Goal: Information Seeking & Learning: Learn about a topic

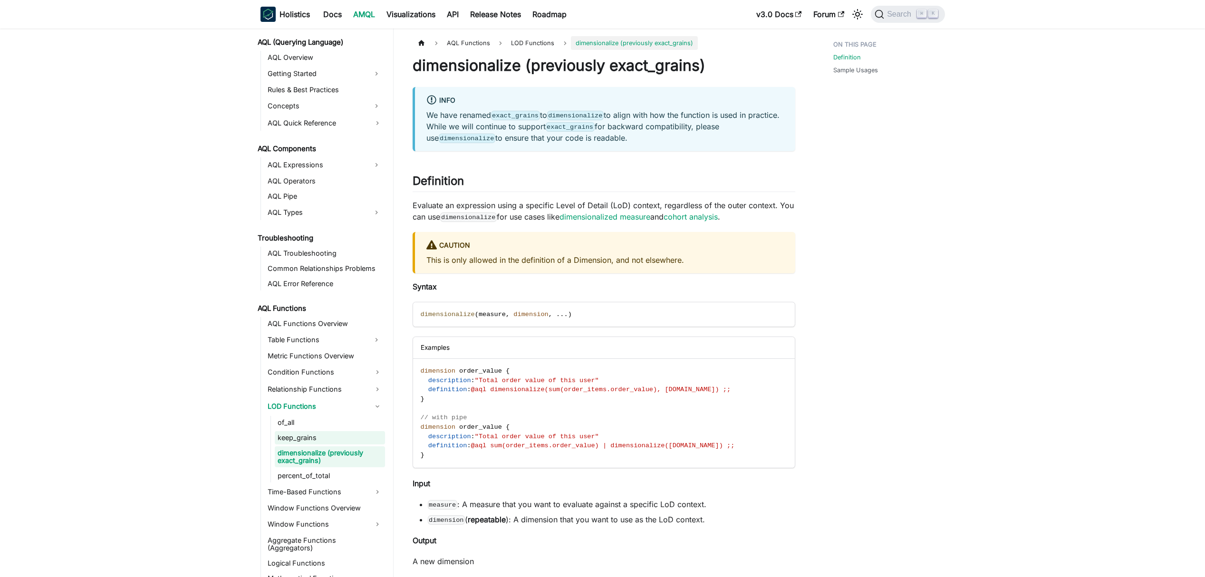
click at [303, 443] on link "keep_grains" at bounding box center [330, 437] width 110 height 13
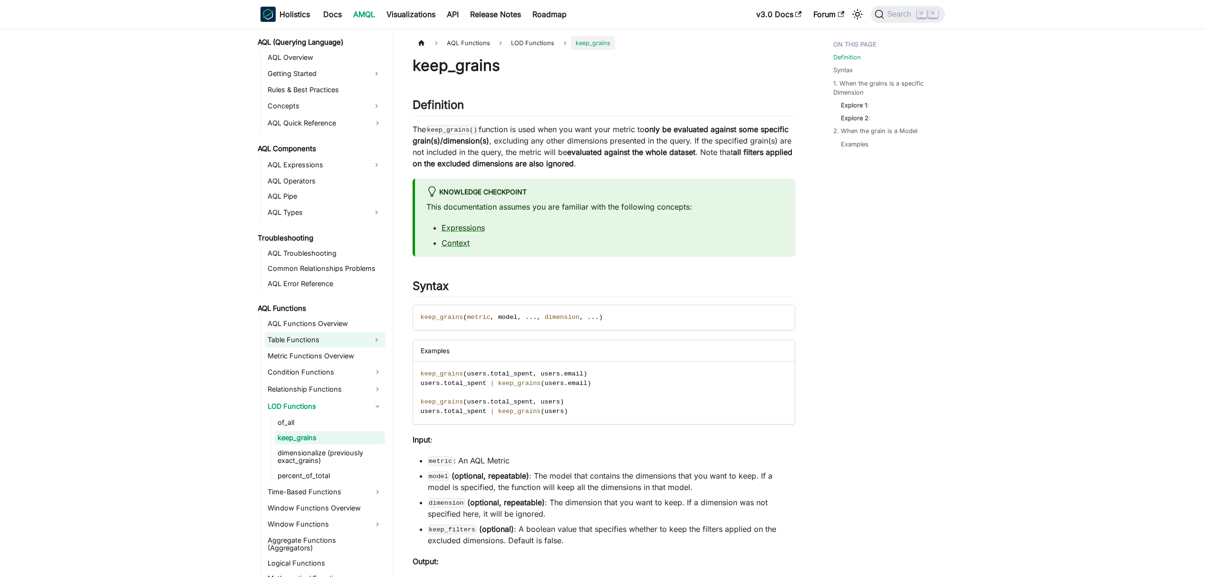
click at [326, 345] on link "Table Functions" at bounding box center [316, 339] width 103 height 15
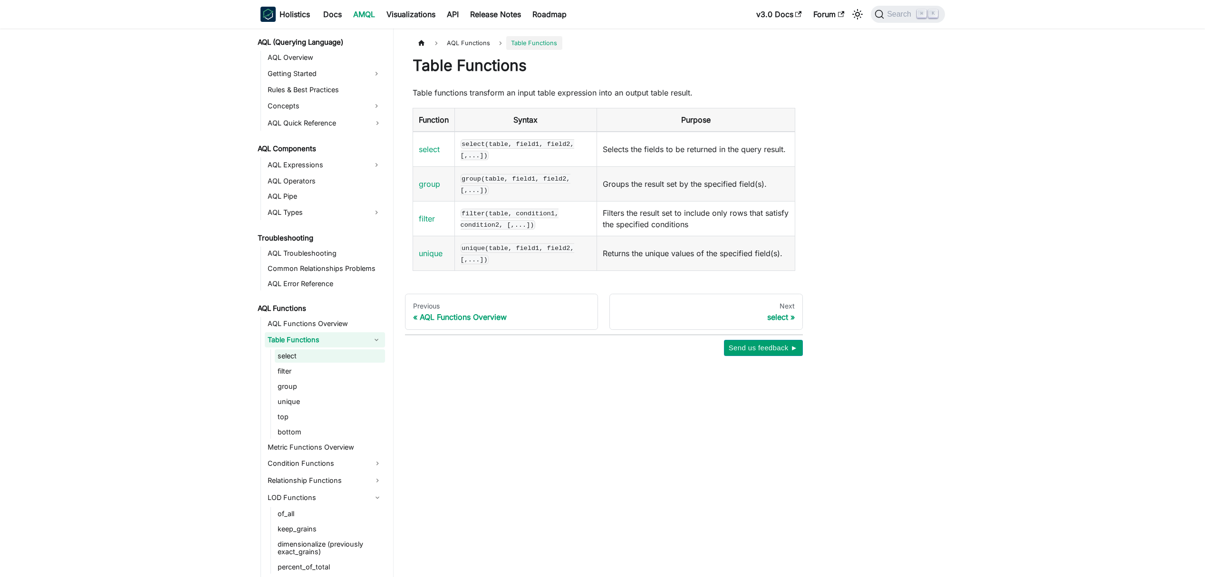
click at [344, 356] on link "select" at bounding box center [330, 355] width 110 height 13
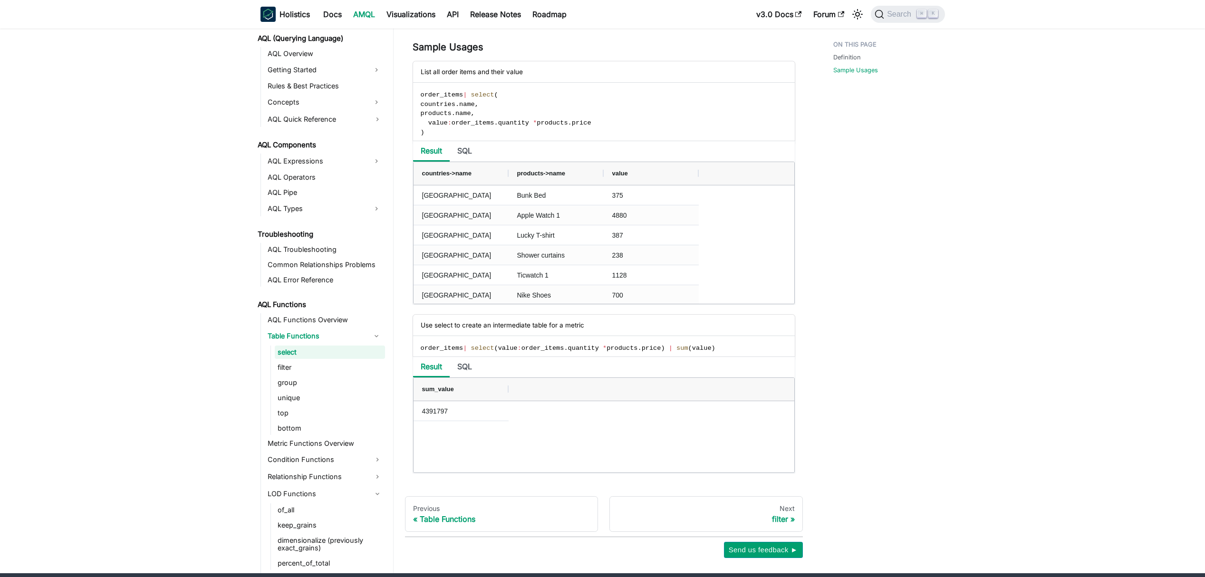
scroll to position [610, 0]
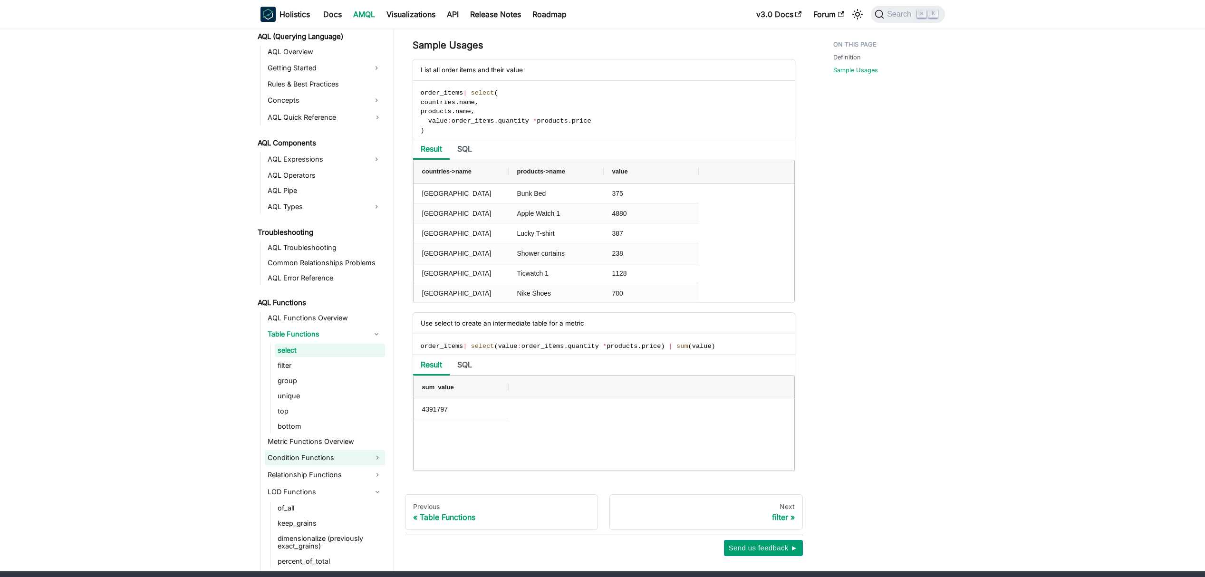
click at [337, 457] on link "Condition Functions" at bounding box center [325, 457] width 120 height 15
click at [339, 476] on link "where" at bounding box center [330, 473] width 110 height 13
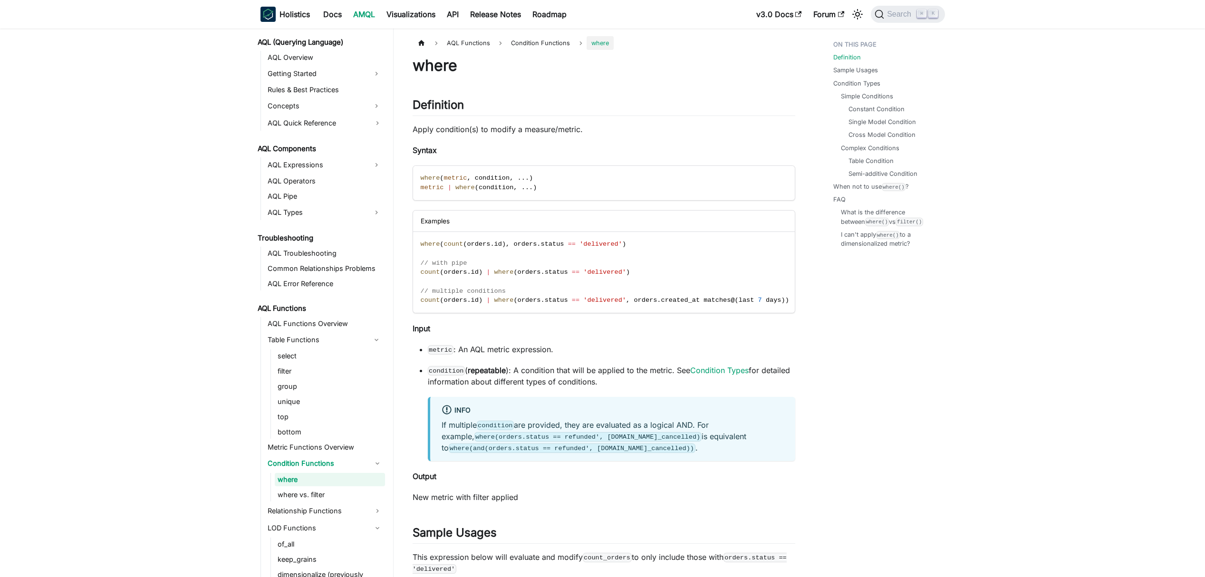
scroll to position [434, 0]
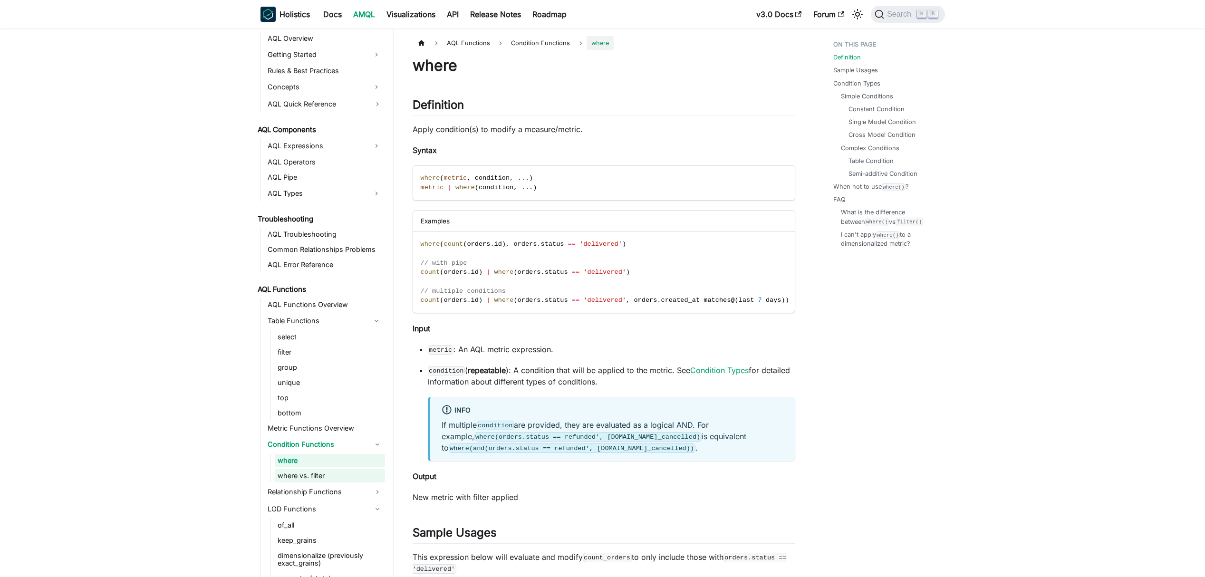
click at [325, 476] on link "where vs. filter" at bounding box center [330, 475] width 110 height 13
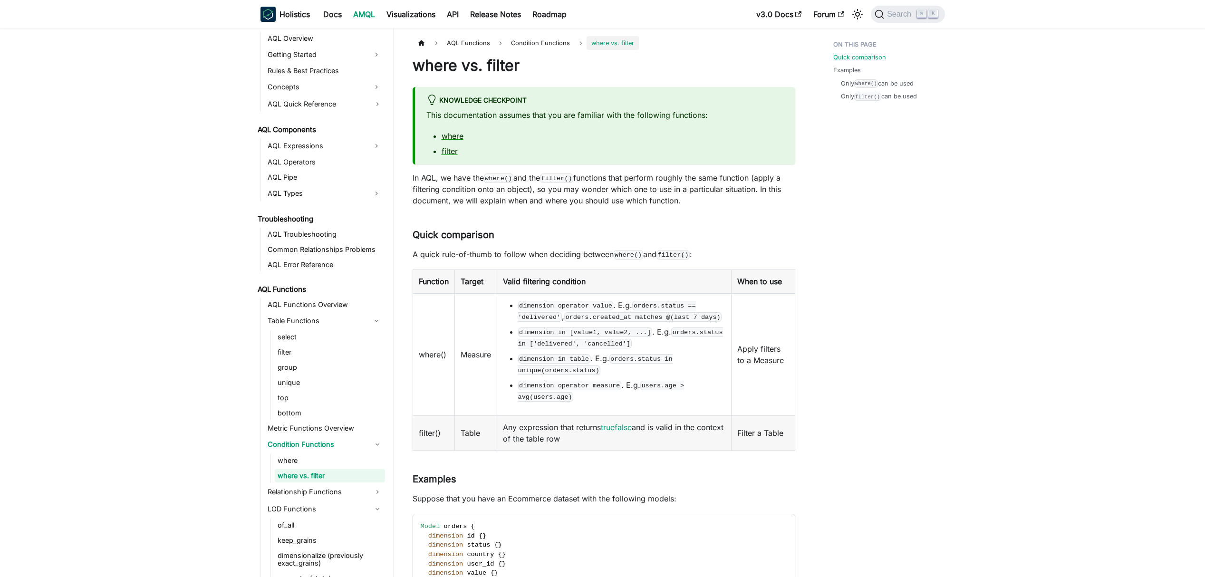
scroll to position [449, 0]
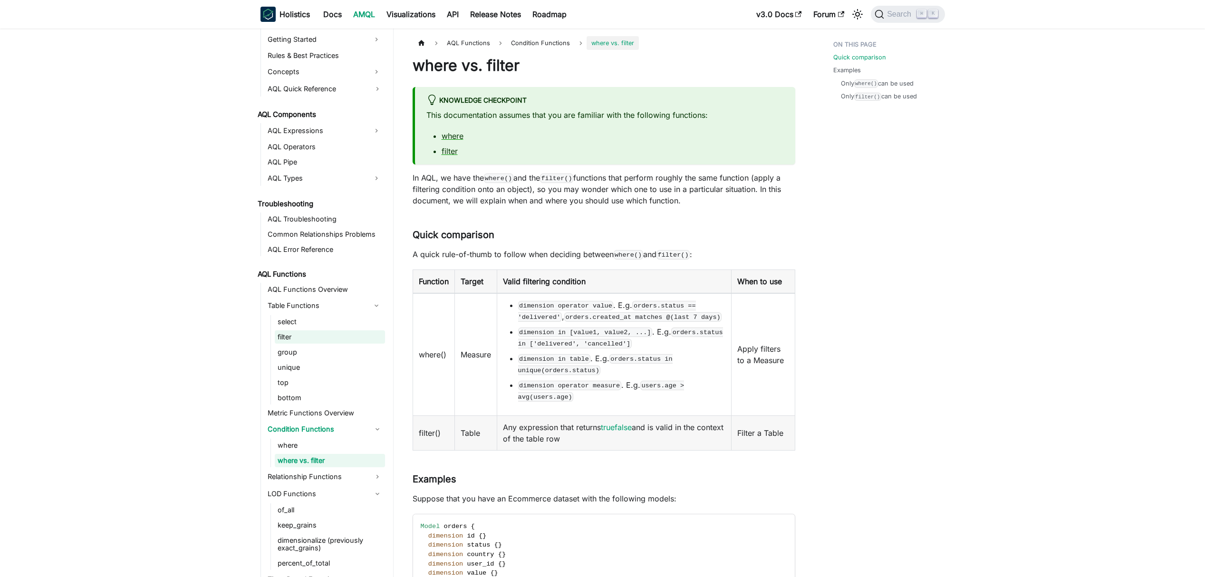
click at [301, 343] on link "filter" at bounding box center [330, 336] width 110 height 13
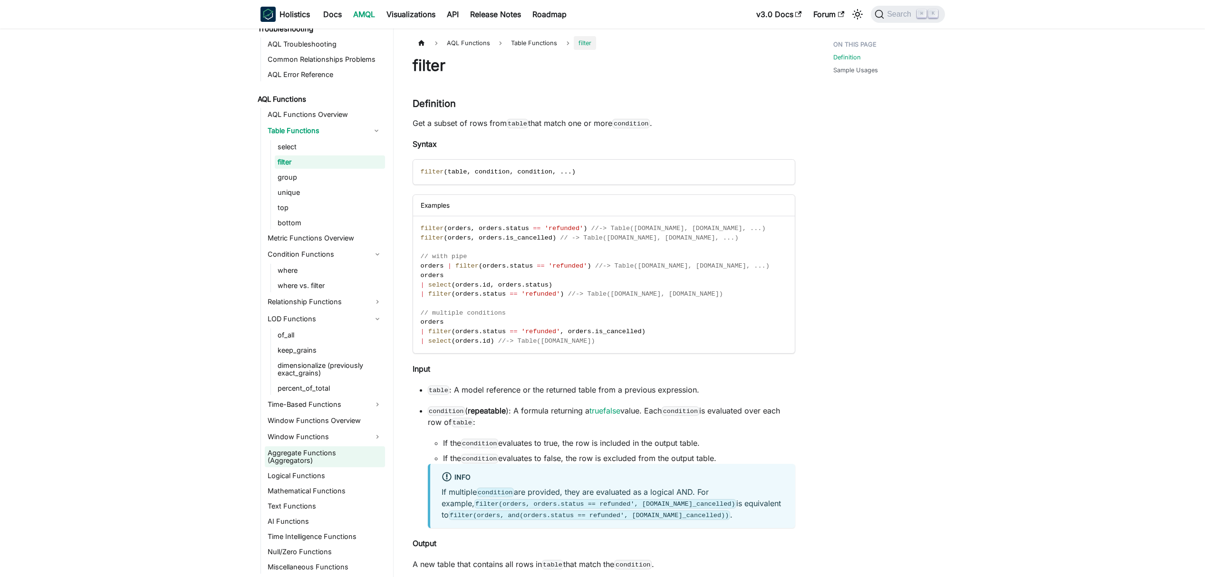
scroll to position [625, 0]
click at [341, 409] on link "Time-Based Functions" at bounding box center [325, 403] width 120 height 15
click at [337, 437] on link "Window Functions" at bounding box center [325, 436] width 120 height 15
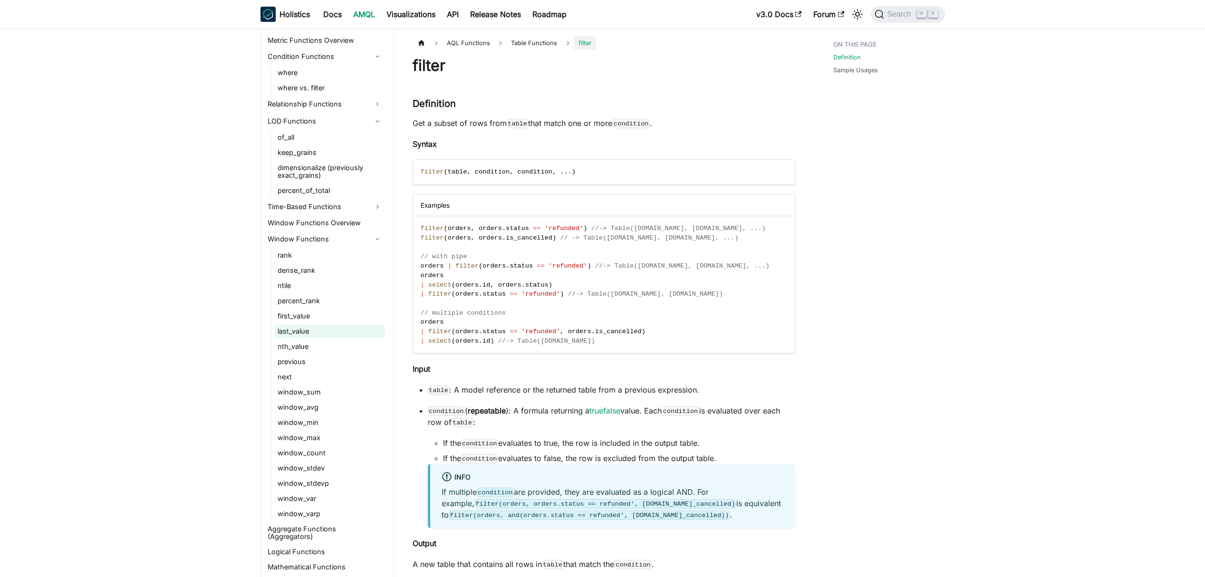
scroll to position [898, 0]
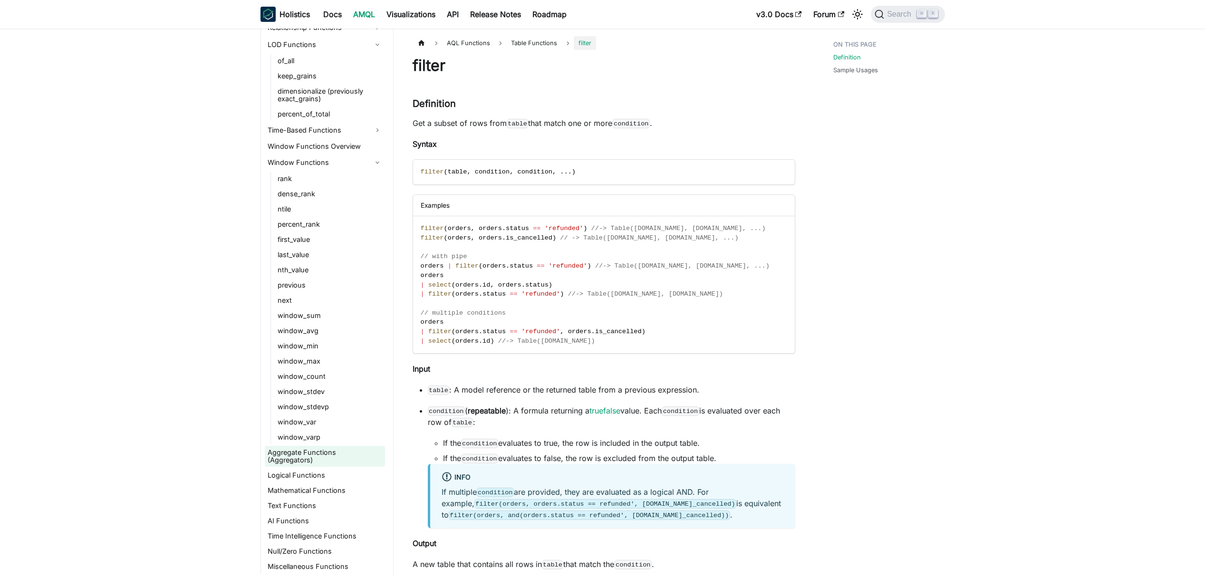
click at [319, 463] on link "Aggregate Functions (Aggregators)" at bounding box center [325, 456] width 120 height 21
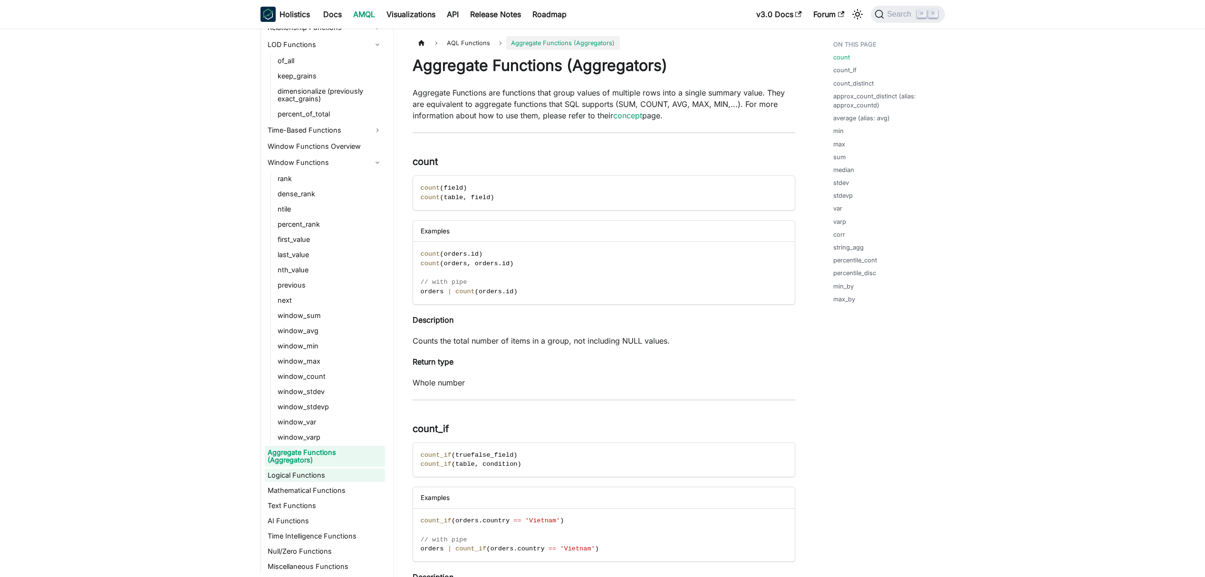
click at [322, 470] on link "Logical Functions" at bounding box center [325, 475] width 120 height 13
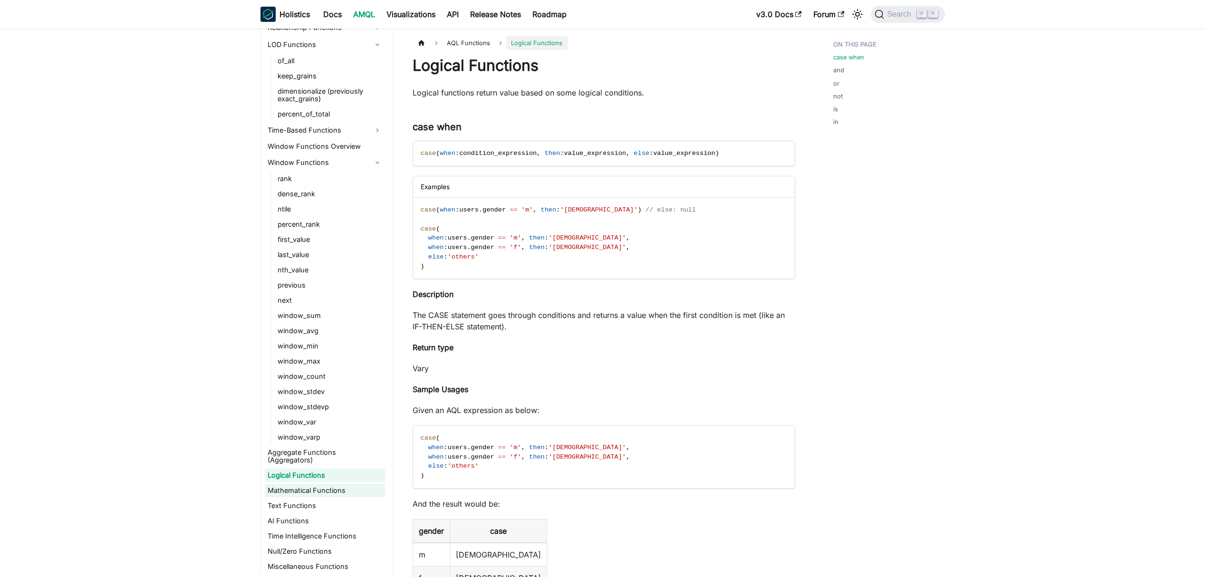
click at [324, 489] on link "Mathematical Functions" at bounding box center [325, 490] width 120 height 13
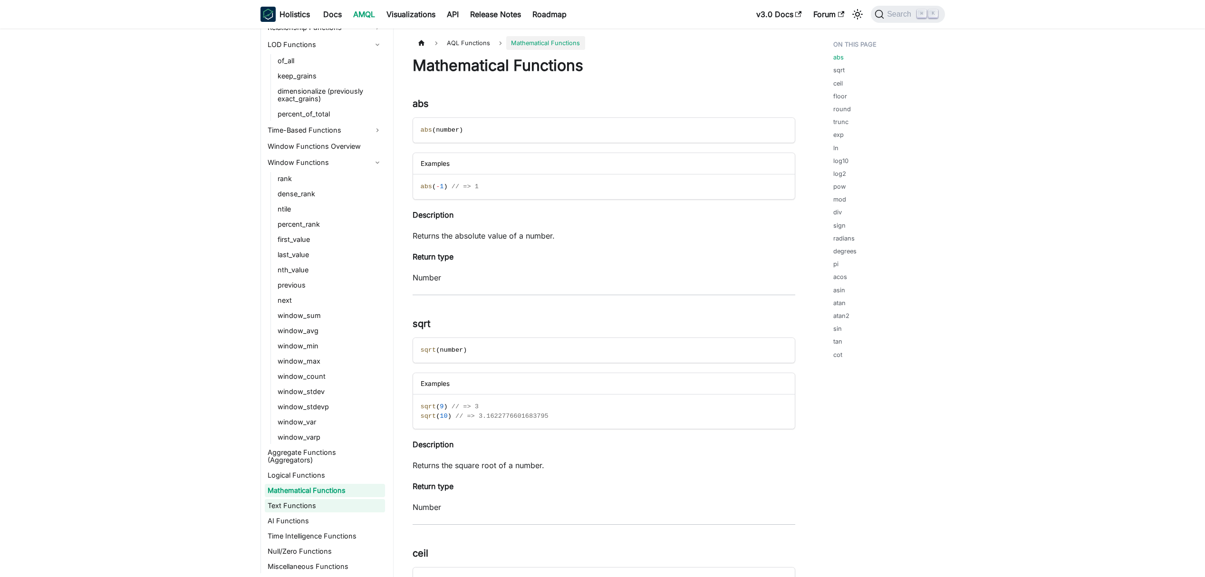
click at [313, 507] on link "Text Functions" at bounding box center [325, 505] width 120 height 13
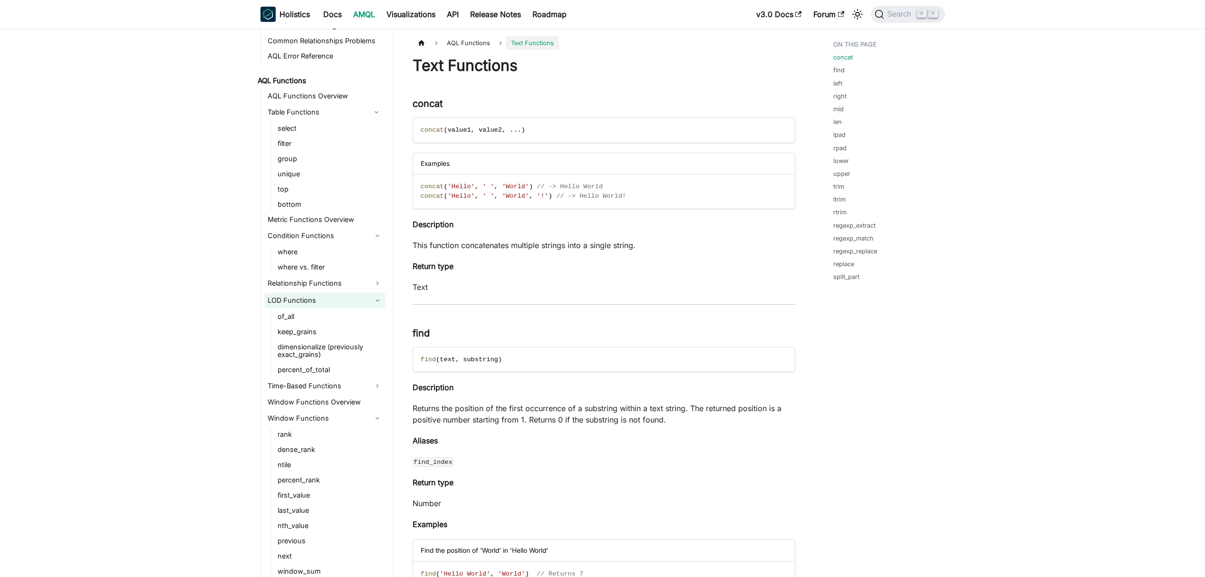
scroll to position [542, 0]
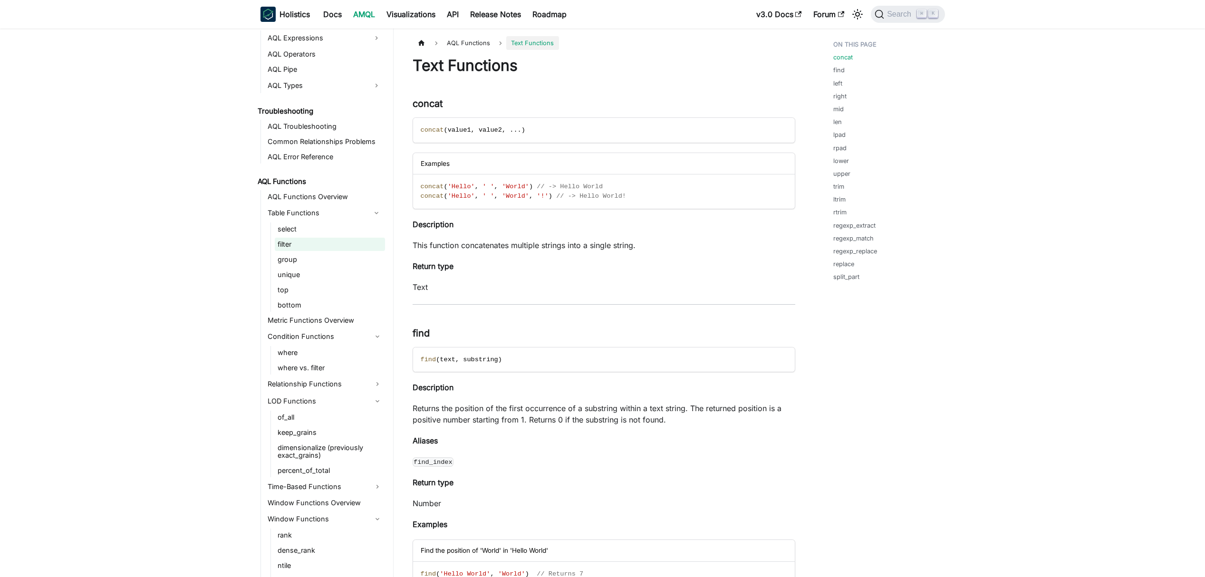
click at [317, 241] on link "filter" at bounding box center [330, 244] width 110 height 13
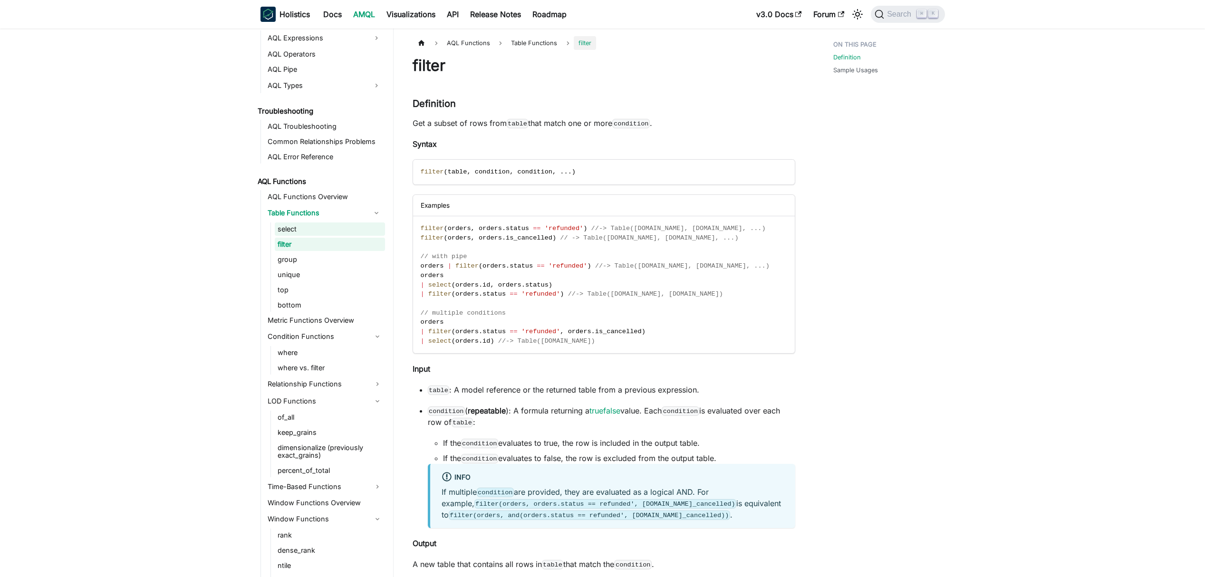
click at [326, 228] on link "select" at bounding box center [330, 228] width 110 height 13
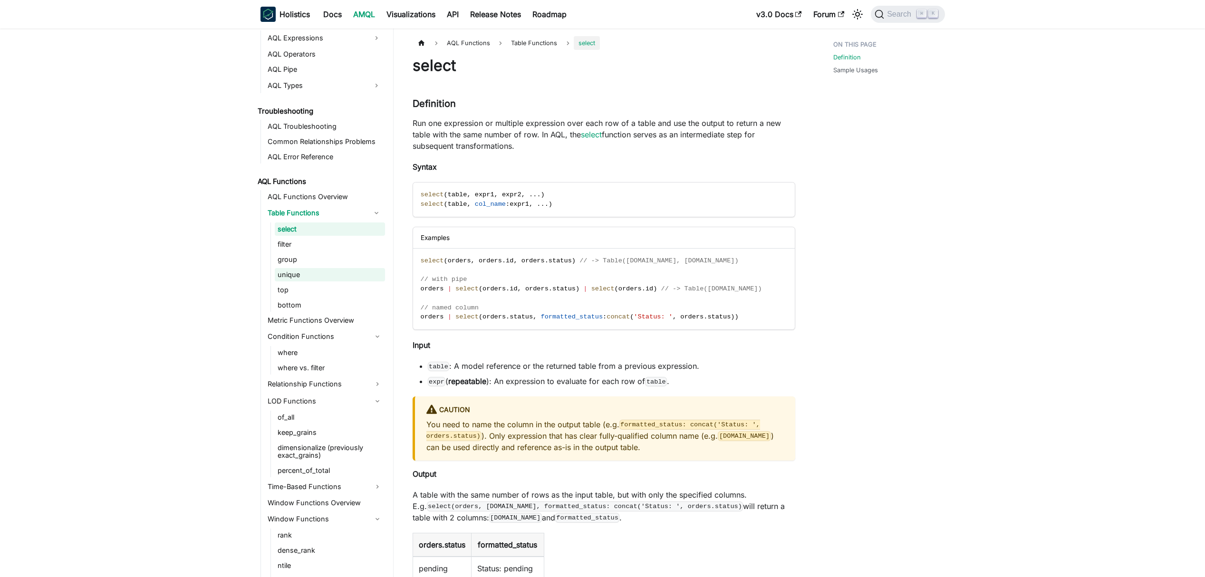
click at [318, 277] on link "unique" at bounding box center [330, 274] width 110 height 13
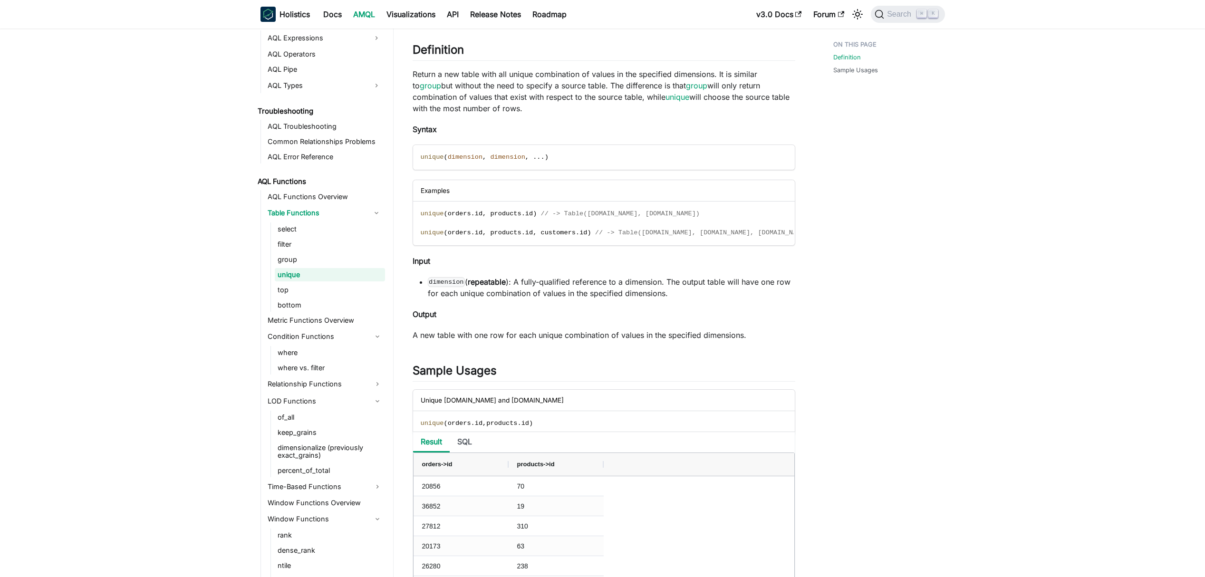
scroll to position [61, 0]
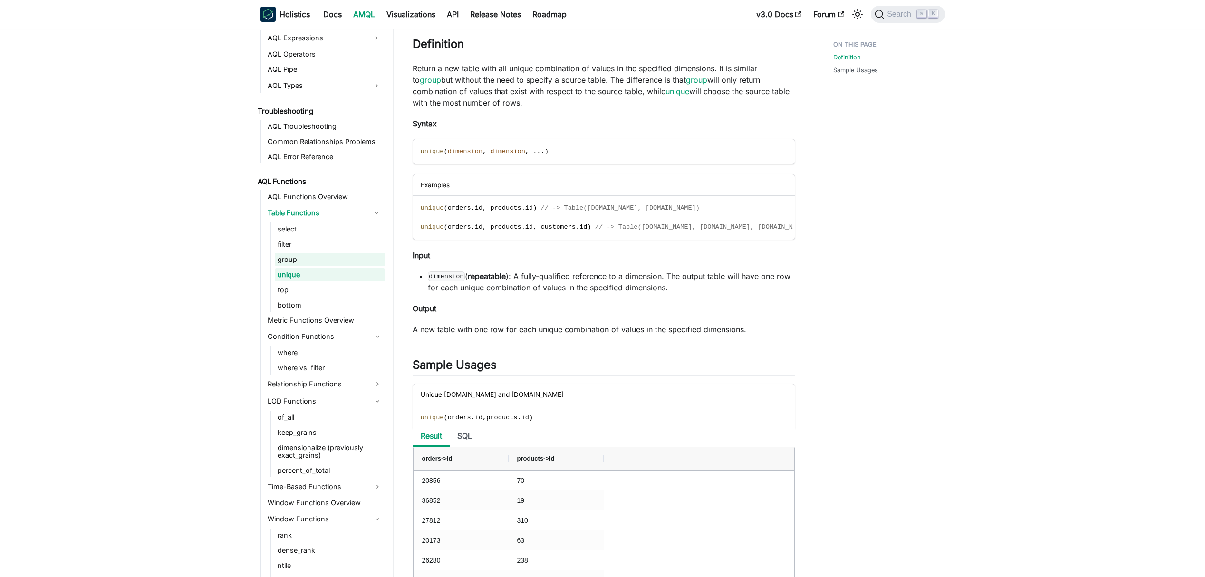
click at [339, 253] on link "group" at bounding box center [330, 259] width 110 height 13
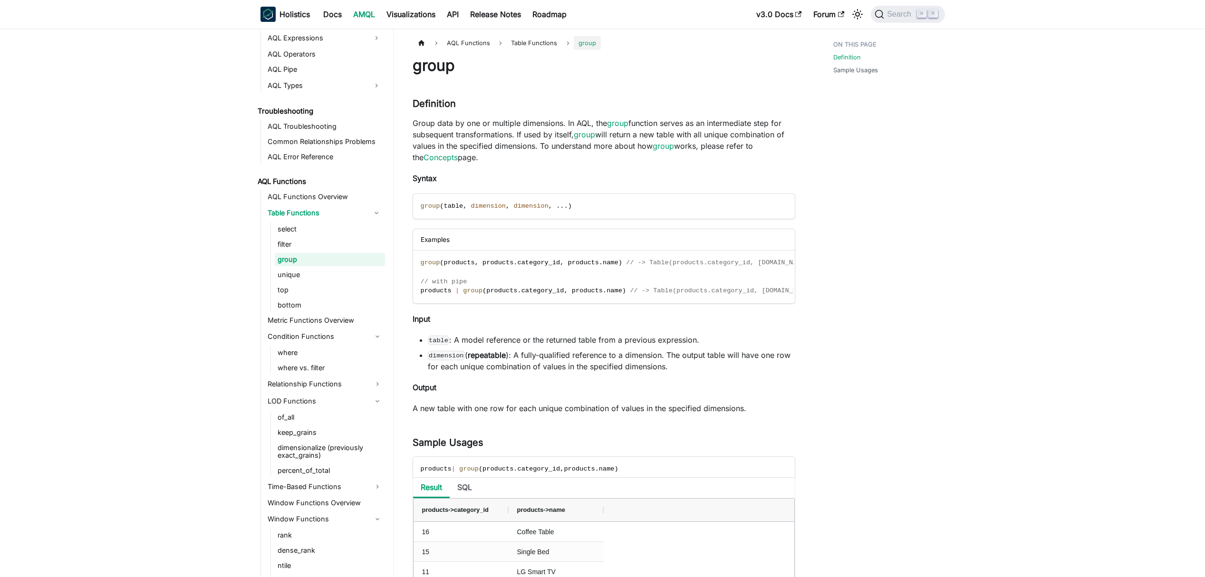
click at [346, 237] on ul "select filter group unique top bottom" at bounding box center [327, 266] width 115 height 89
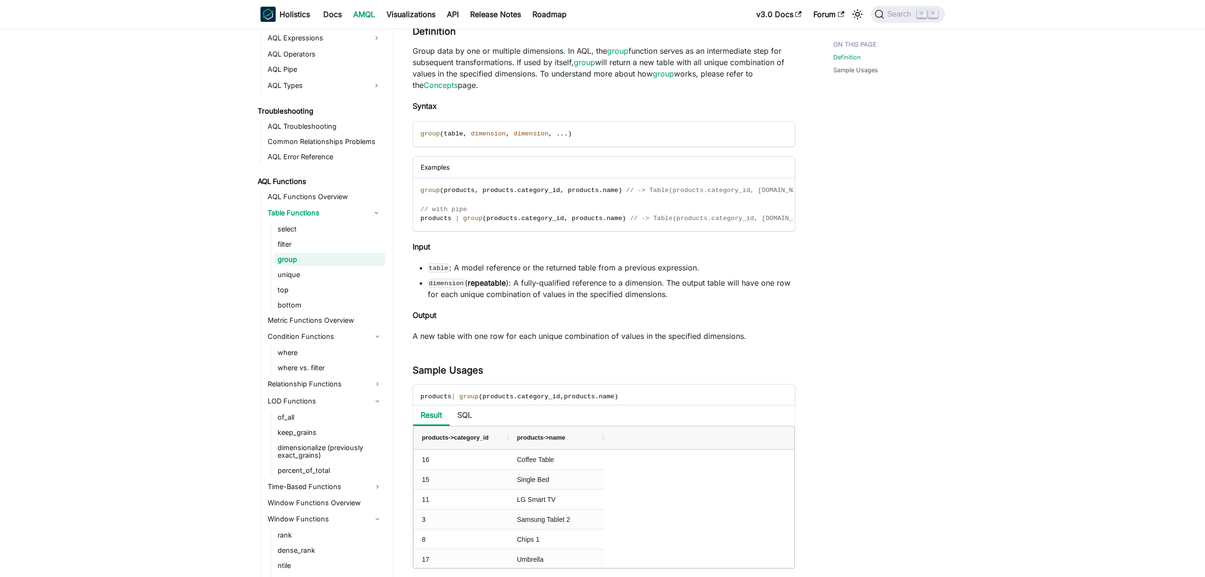
scroll to position [73, 0]
click at [334, 242] on link "filter" at bounding box center [330, 244] width 110 height 13
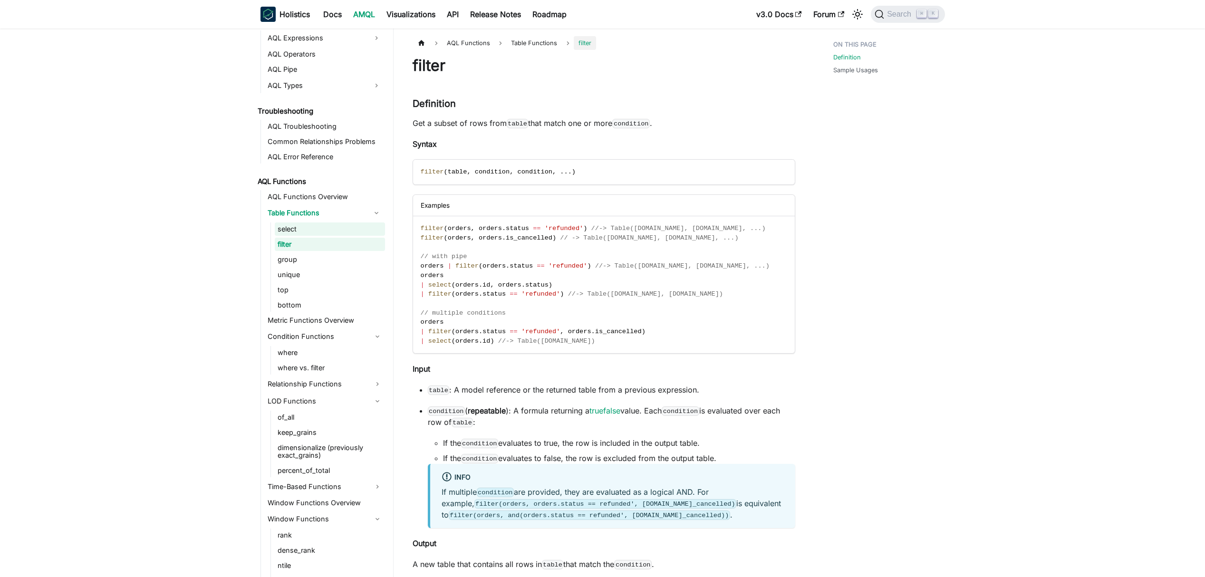
click at [327, 222] on link "select" at bounding box center [330, 228] width 110 height 13
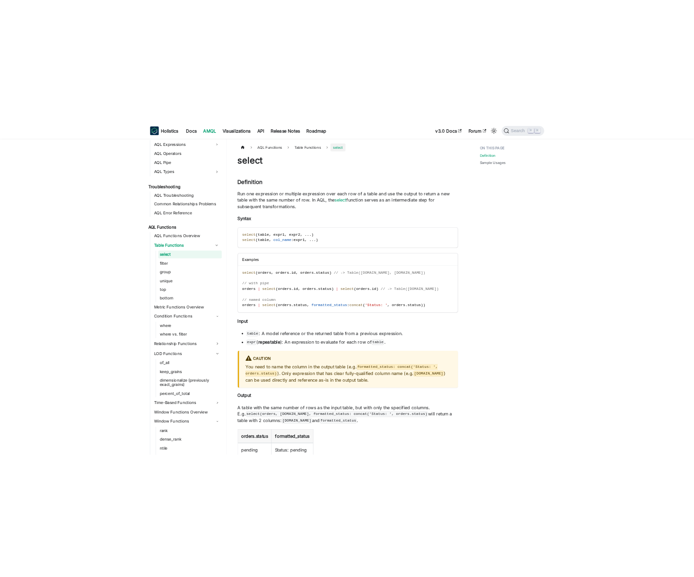
scroll to position [542, 0]
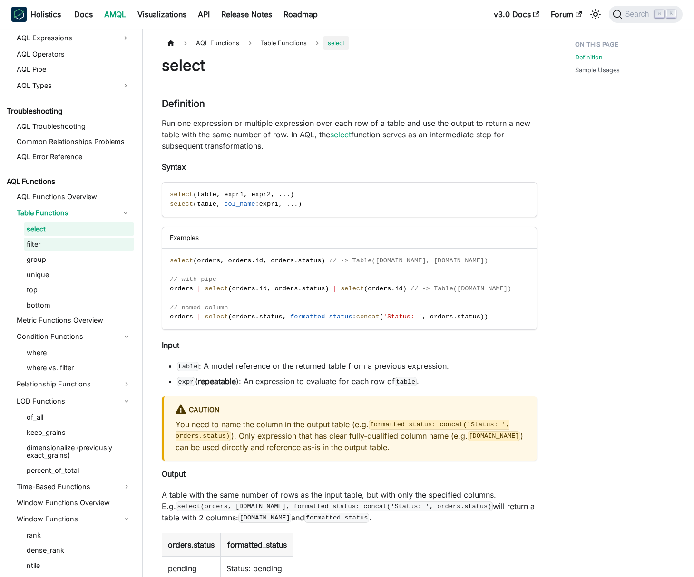
click at [30, 245] on link "filter" at bounding box center [79, 244] width 110 height 13
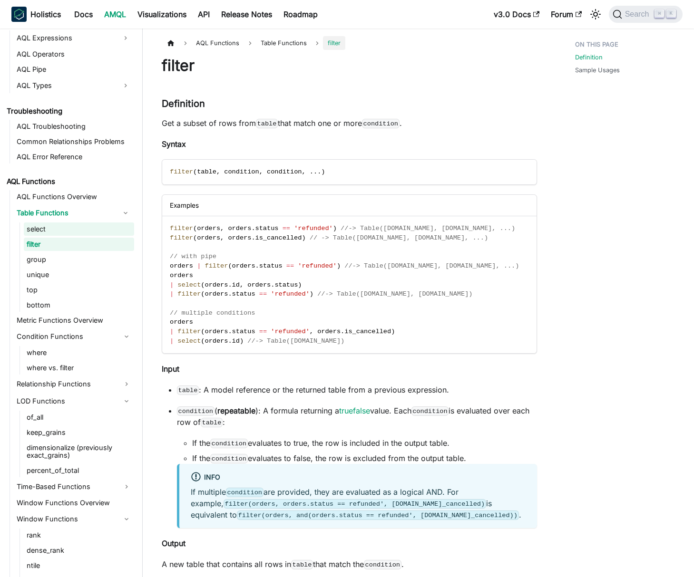
click at [90, 229] on link "select" at bounding box center [79, 228] width 110 height 13
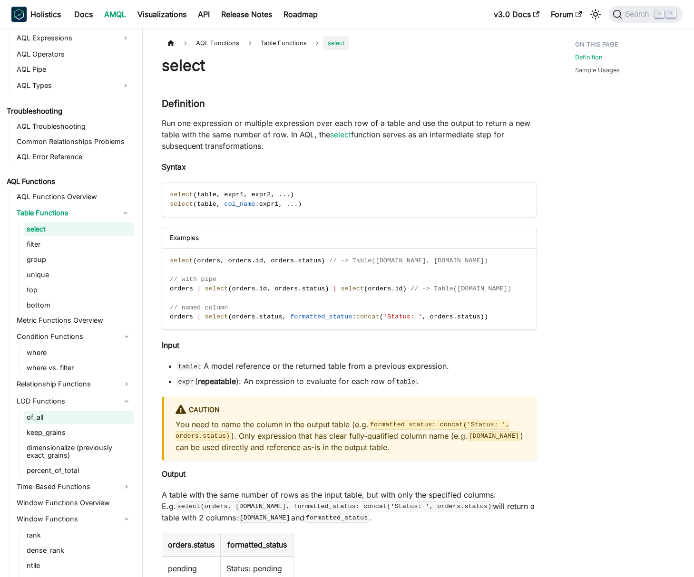
click at [48, 416] on link "of_all" at bounding box center [79, 417] width 110 height 13
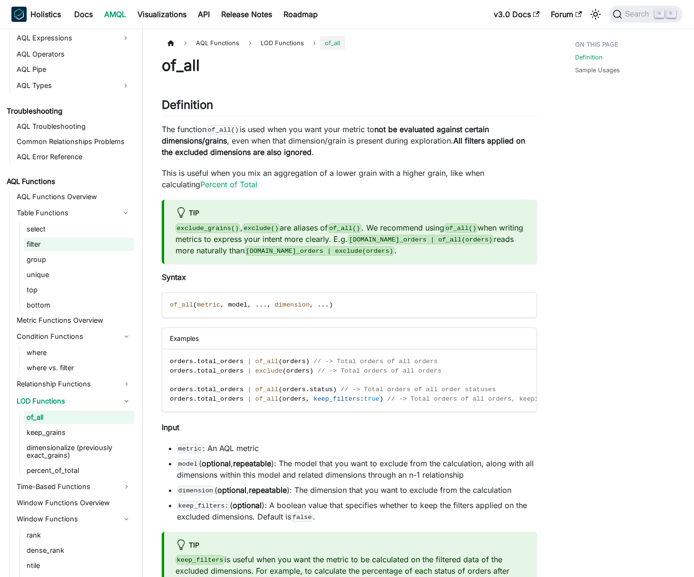
click at [43, 245] on link "filter" at bounding box center [79, 244] width 110 height 13
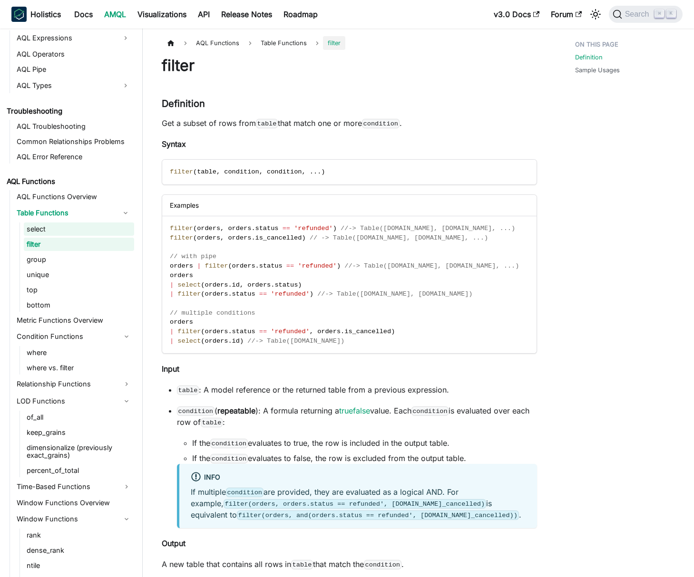
click at [41, 229] on link "select" at bounding box center [79, 228] width 110 height 13
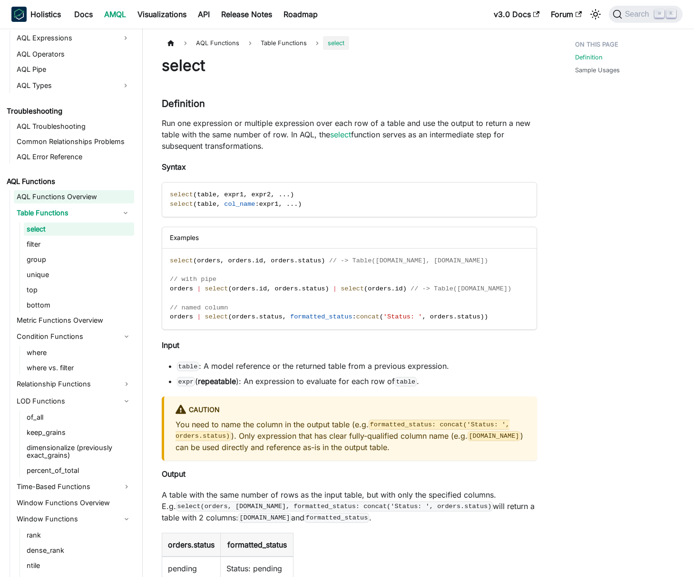
click at [43, 197] on link "AQL Functions Overview" at bounding box center [74, 196] width 120 height 13
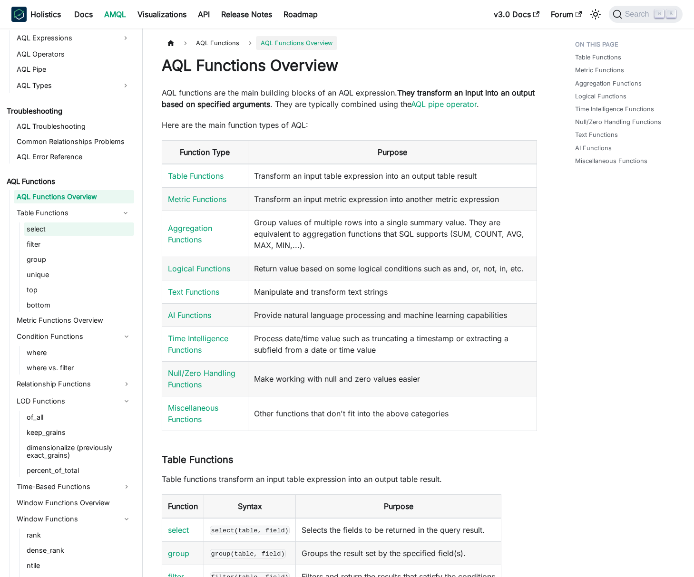
click at [45, 229] on link "select" at bounding box center [79, 228] width 110 height 13
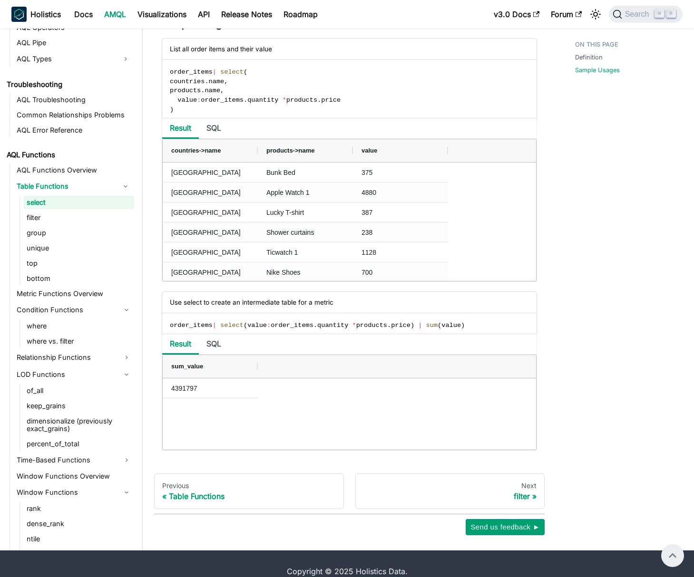
scroll to position [631, 0]
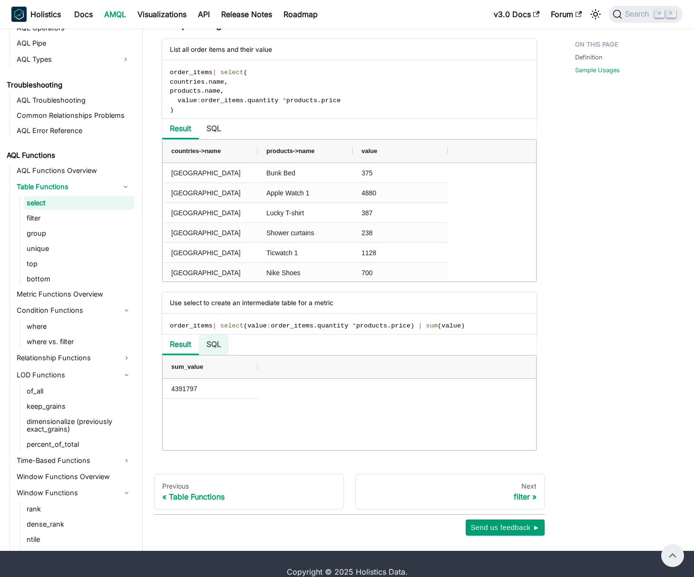
click at [214, 348] on li "SQL" at bounding box center [214, 345] width 30 height 20
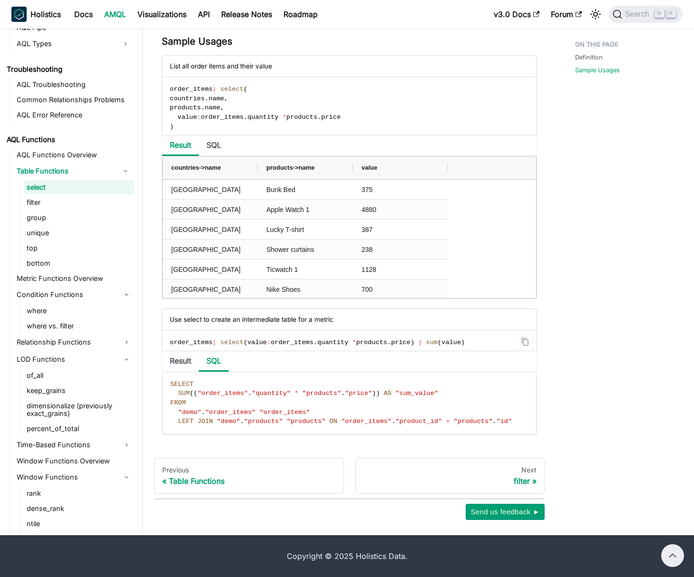
scroll to position [614, 0]
click at [172, 356] on li "Result" at bounding box center [180, 361] width 37 height 20
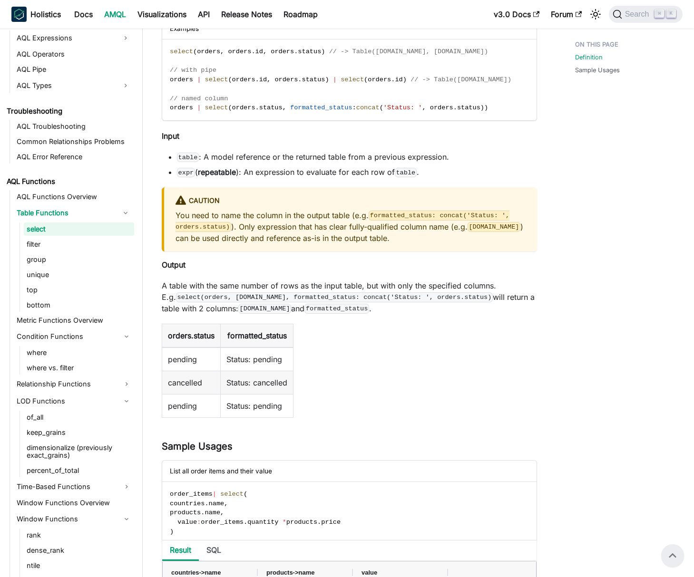
scroll to position [207, 0]
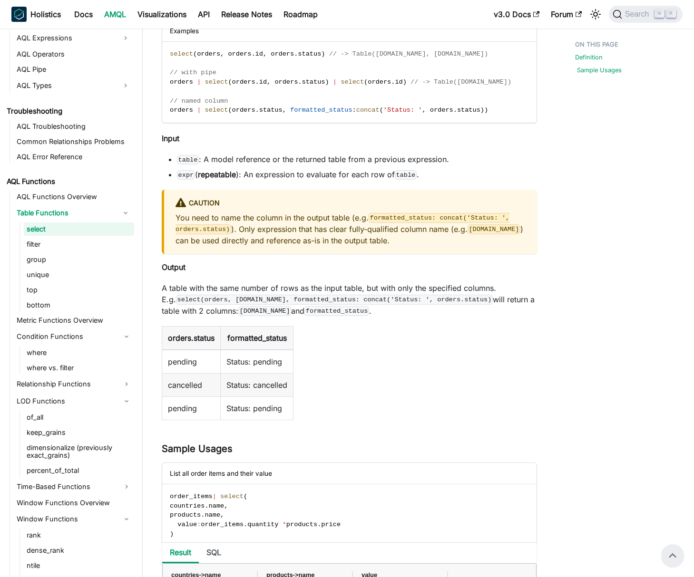
click at [587, 73] on link "Sample Usages" at bounding box center [599, 70] width 45 height 9
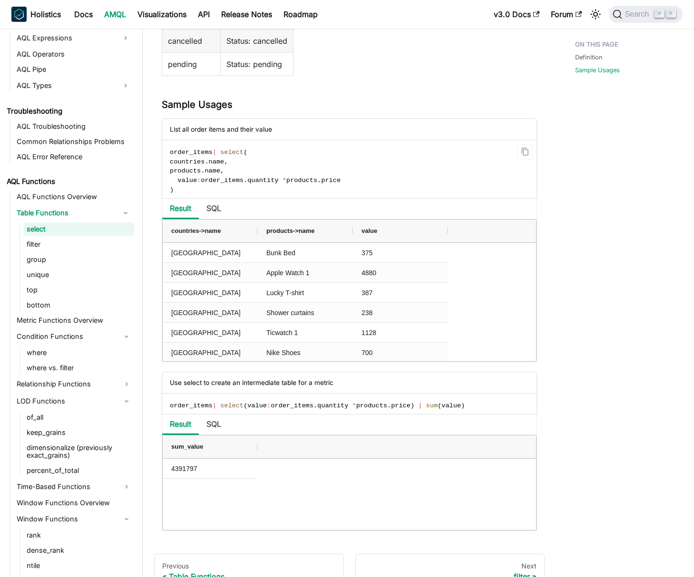
scroll to position [441, 0]
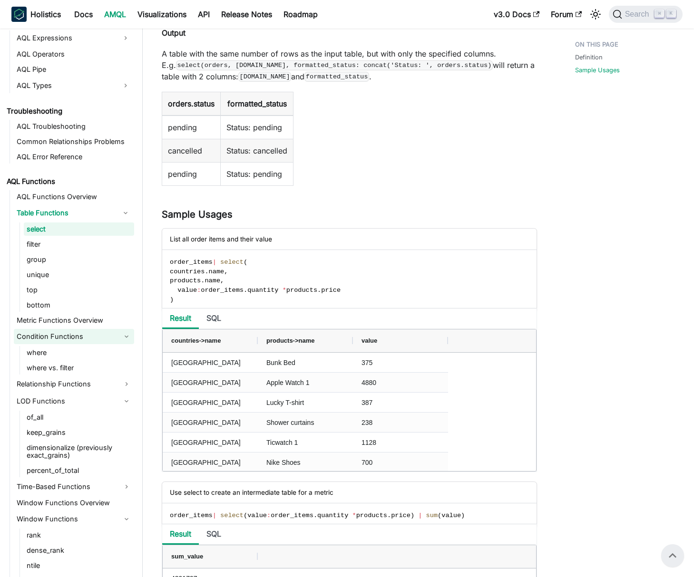
click at [57, 343] on link "Condition Functions" at bounding box center [74, 336] width 120 height 15
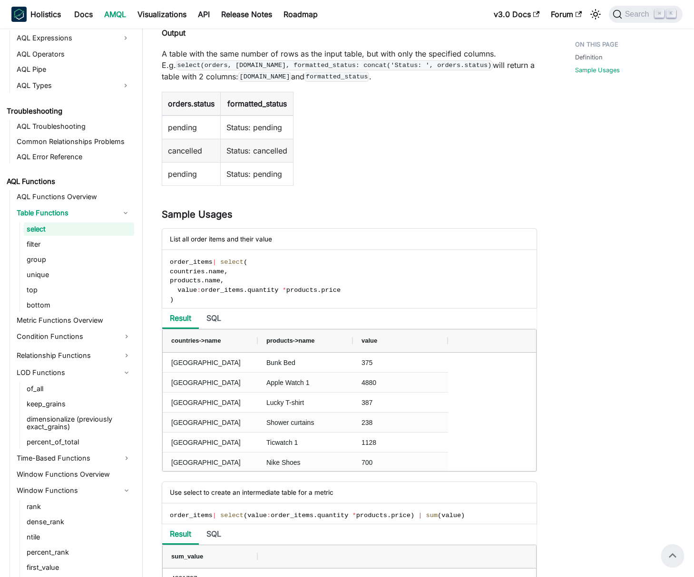
click at [55, 349] on link "Relationship Functions" at bounding box center [74, 355] width 120 height 15
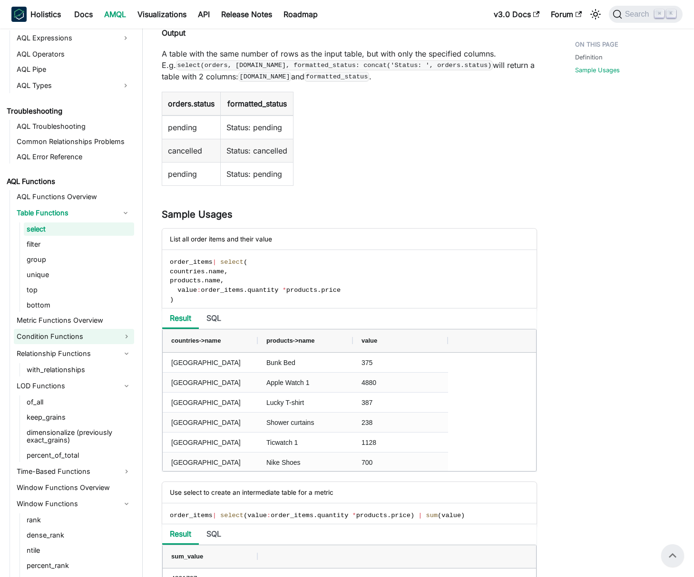
click at [58, 339] on link "Condition Functions" at bounding box center [74, 336] width 120 height 15
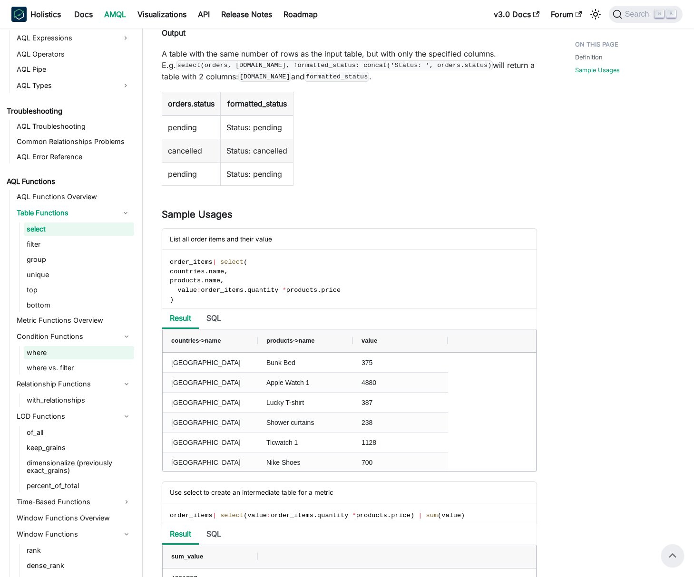
click at [58, 347] on link "where" at bounding box center [79, 352] width 110 height 13
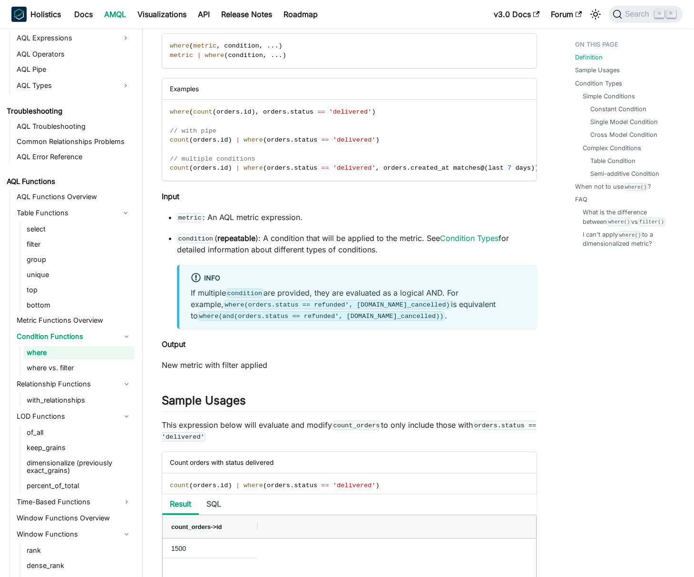
scroll to position [141, 0]
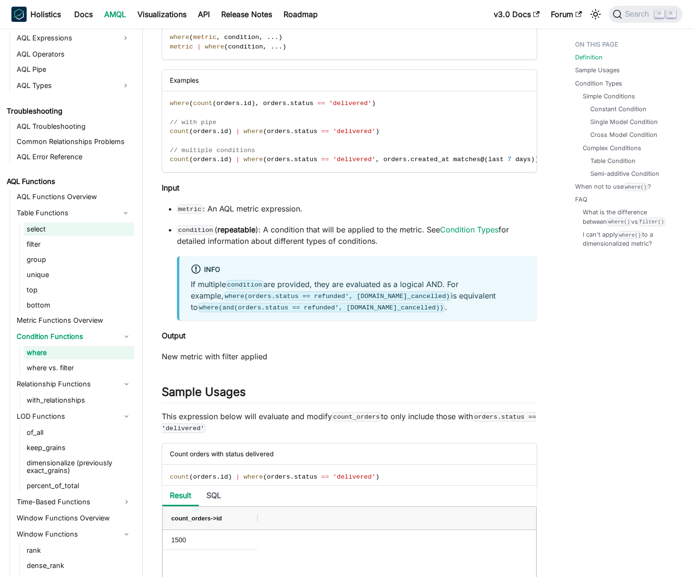
click at [62, 225] on link "select" at bounding box center [79, 228] width 110 height 13
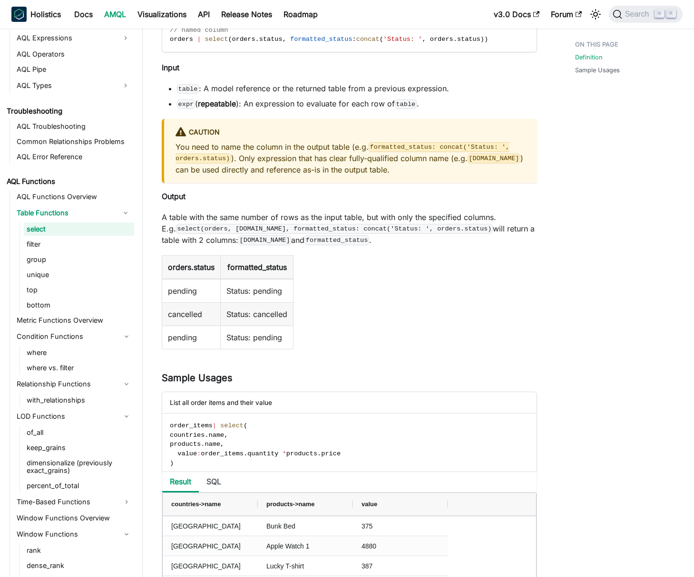
scroll to position [316, 0]
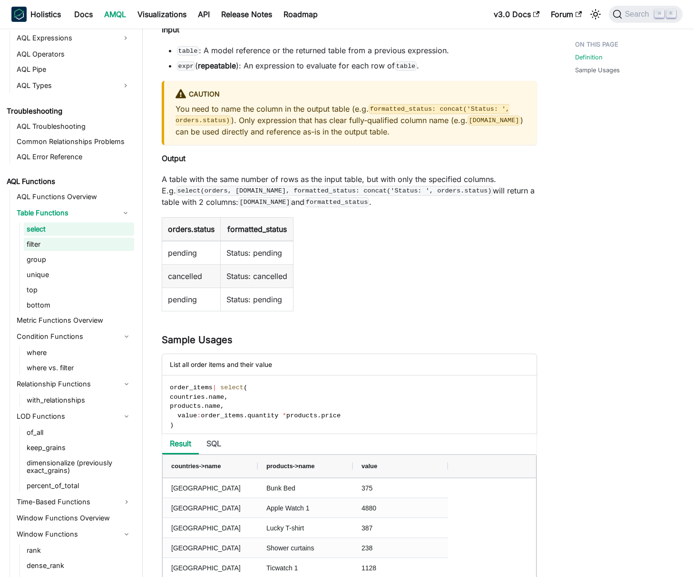
click at [36, 248] on link "filter" at bounding box center [79, 244] width 110 height 13
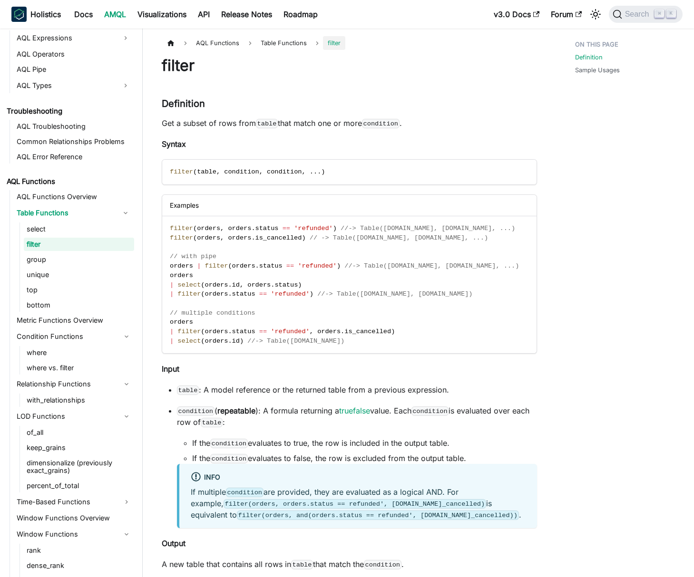
click at [12, 168] on ul "AMQL What is AMQL? Design Principles Better than YAML AML (Modeling Language) A…" at bounding box center [69, 220] width 130 height 1449
